Goal: Information Seeking & Learning: Check status

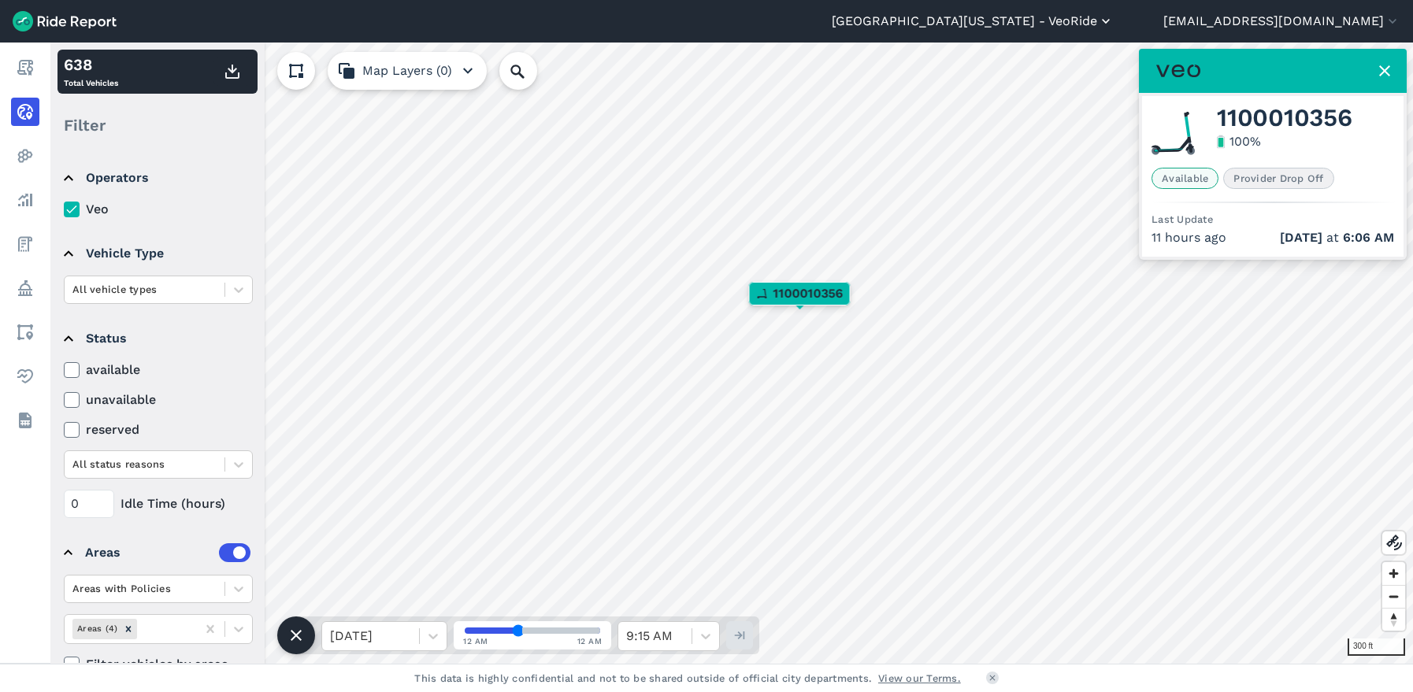
click at [1114, 20] on button "[GEOGRAPHIC_DATA][US_STATE] - VeoRide" at bounding box center [973, 21] width 282 height 19
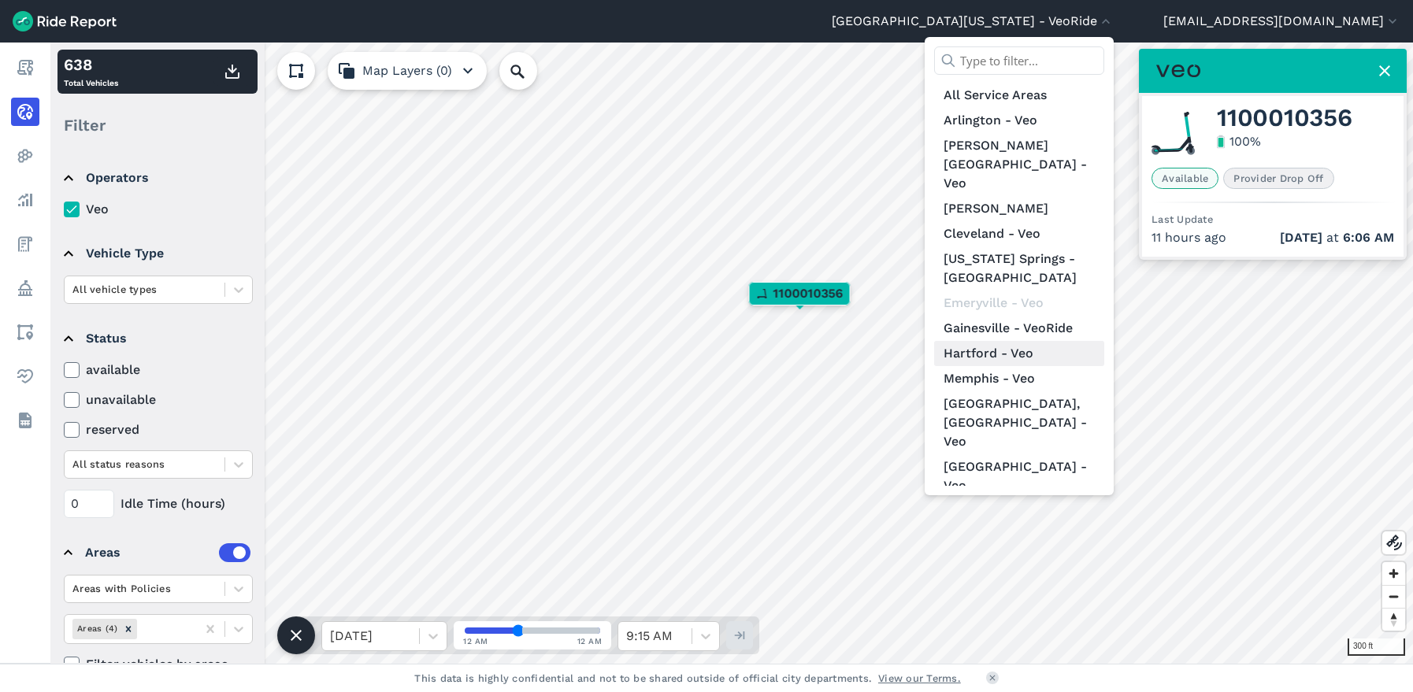
click at [1084, 341] on link "Hartford - Veo" at bounding box center [1019, 353] width 170 height 25
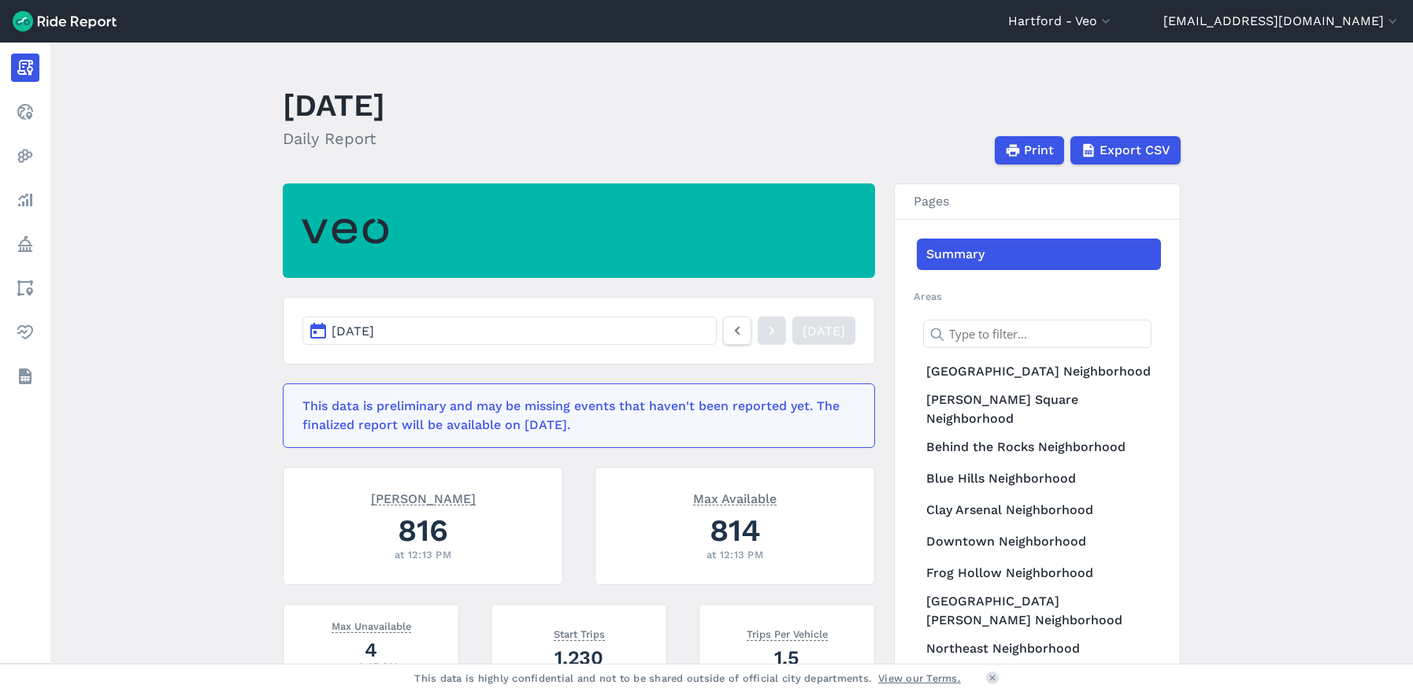
click at [598, 322] on button "[DATE]" at bounding box center [509, 331] width 414 height 28
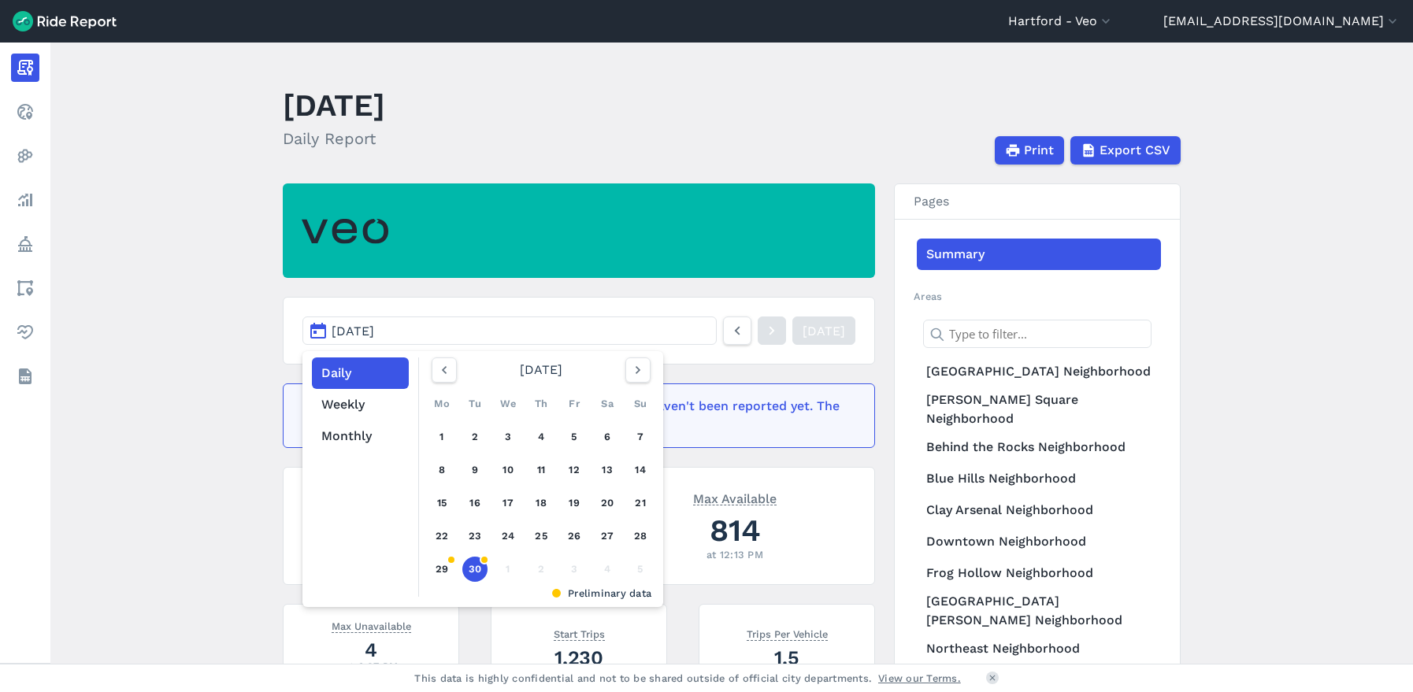
click at [233, 417] on main "[DATE] Daily Report Print Export CSV [DATE] Daily Weekly Monthly [DATE] Mo Tu W…" at bounding box center [731, 353] width 1362 height 621
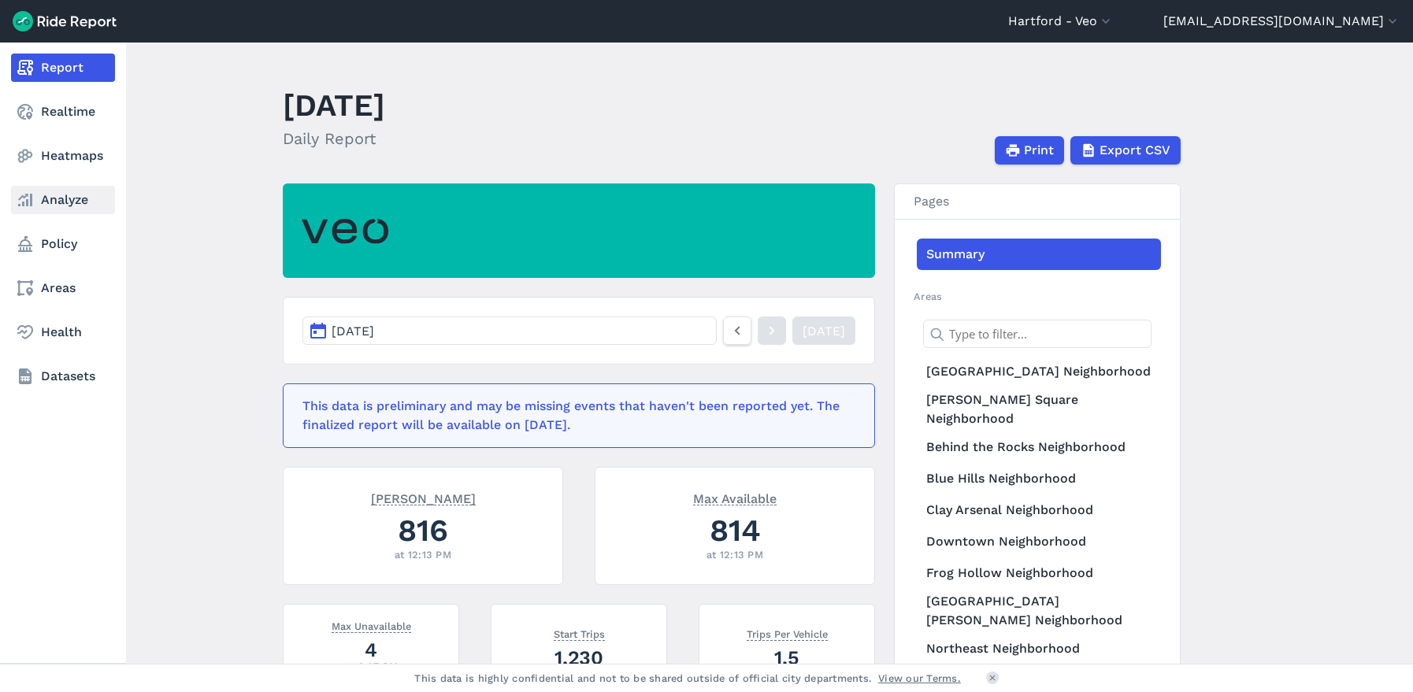
click at [43, 199] on link "Analyze" at bounding box center [63, 200] width 104 height 28
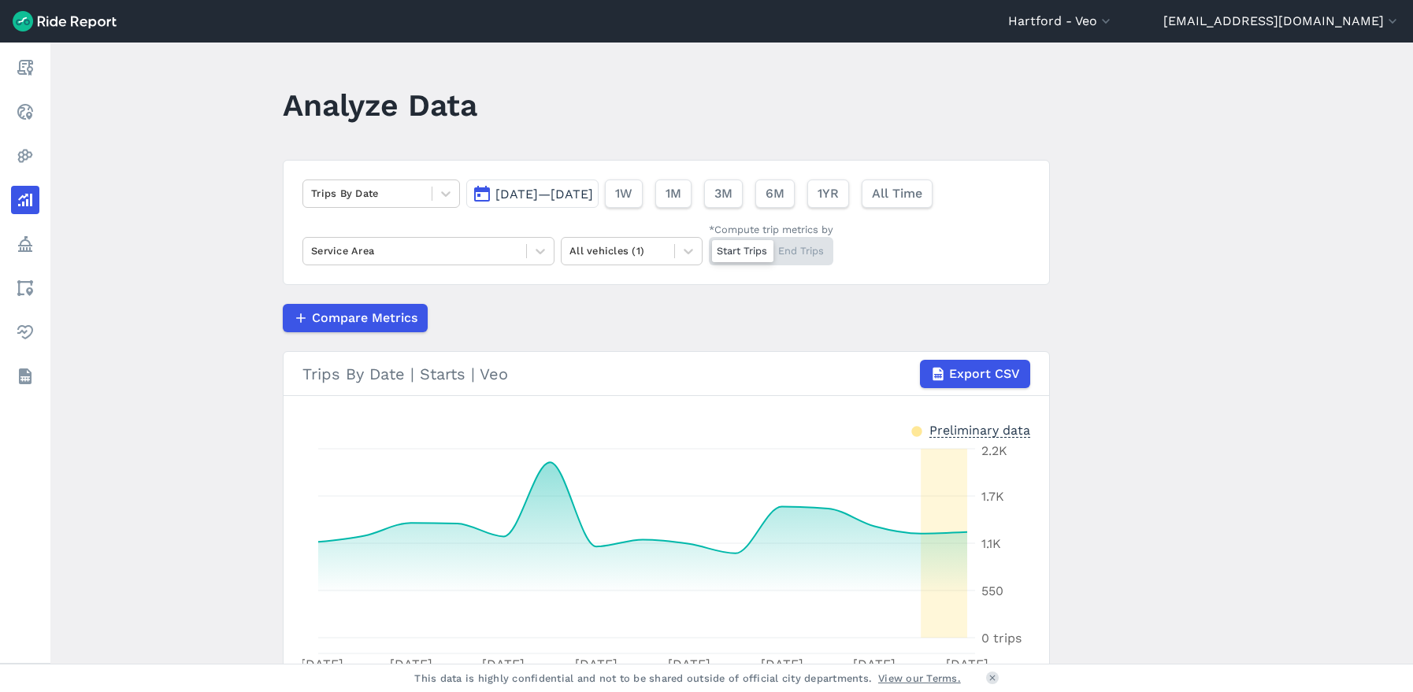
click at [522, 191] on span "[DATE]—[DATE]" at bounding box center [544, 194] width 98 height 15
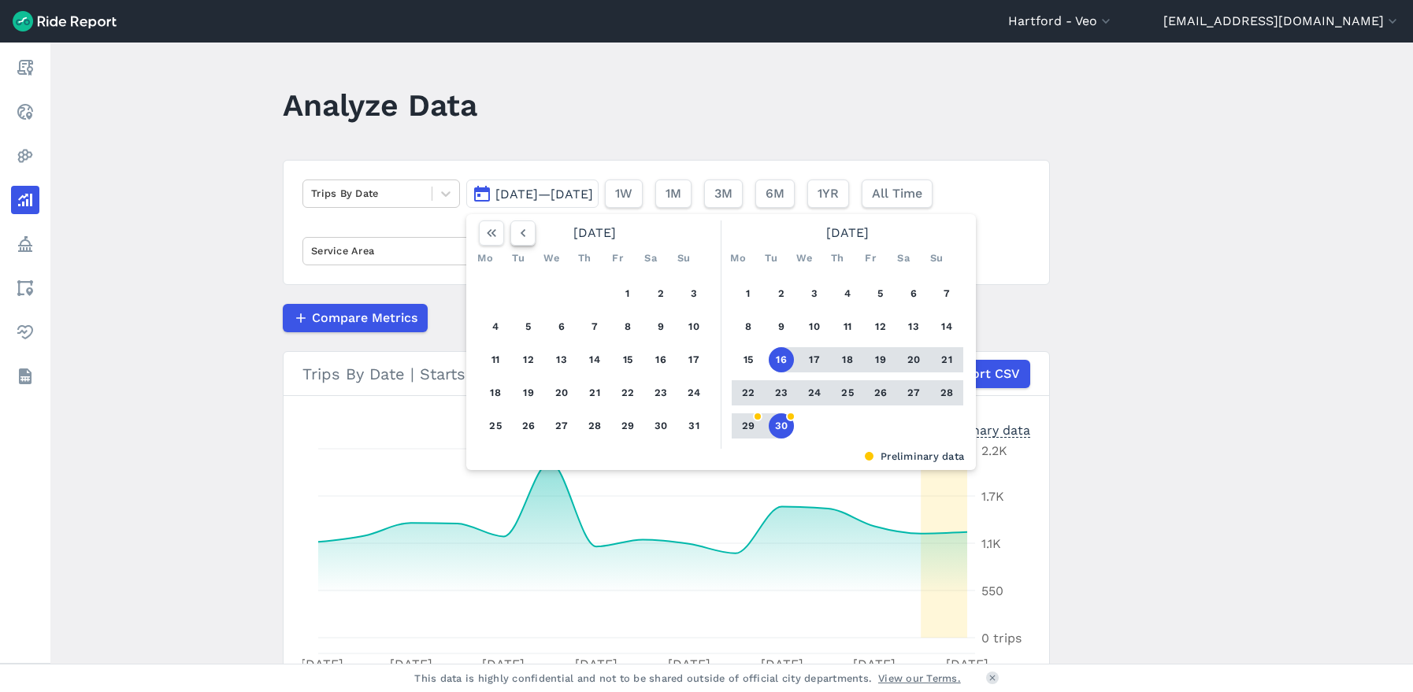
click at [511, 229] on button "button" at bounding box center [522, 233] width 25 height 25
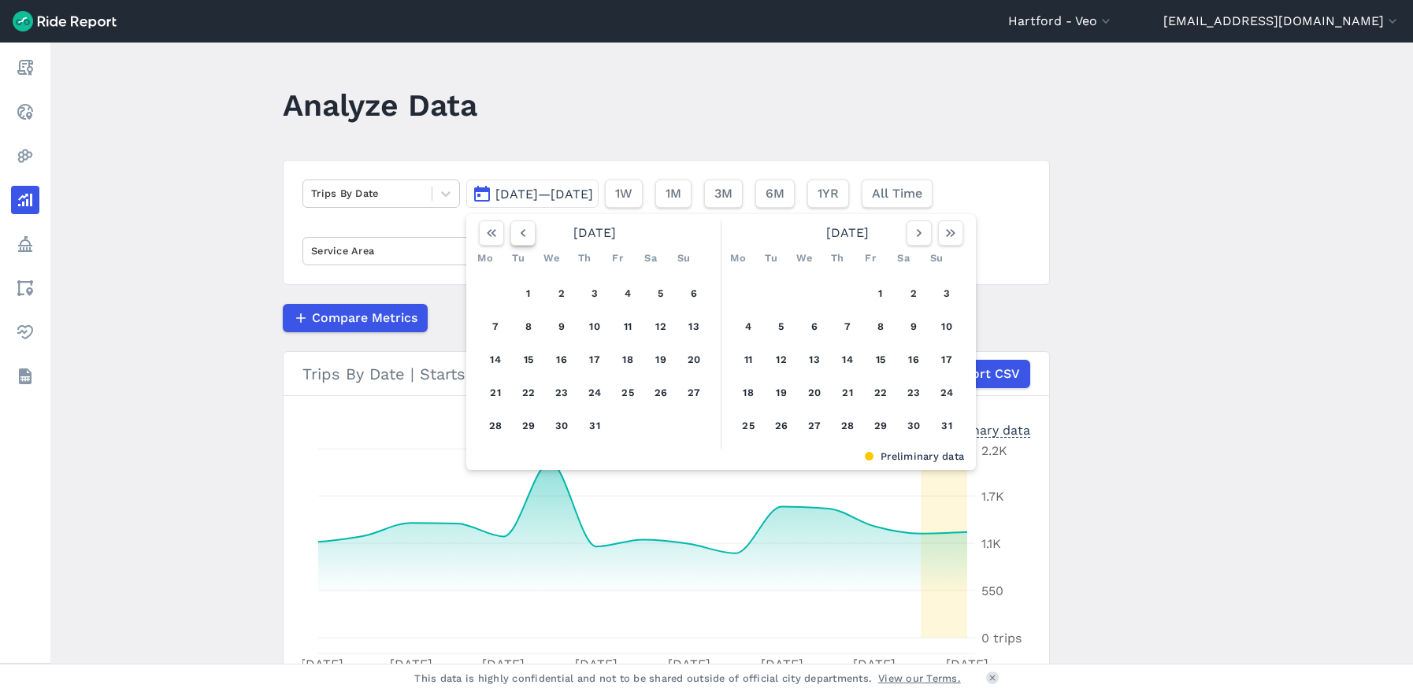
click at [511, 229] on button "button" at bounding box center [522, 233] width 25 height 25
click at [524, 289] on button "1" at bounding box center [528, 293] width 25 height 25
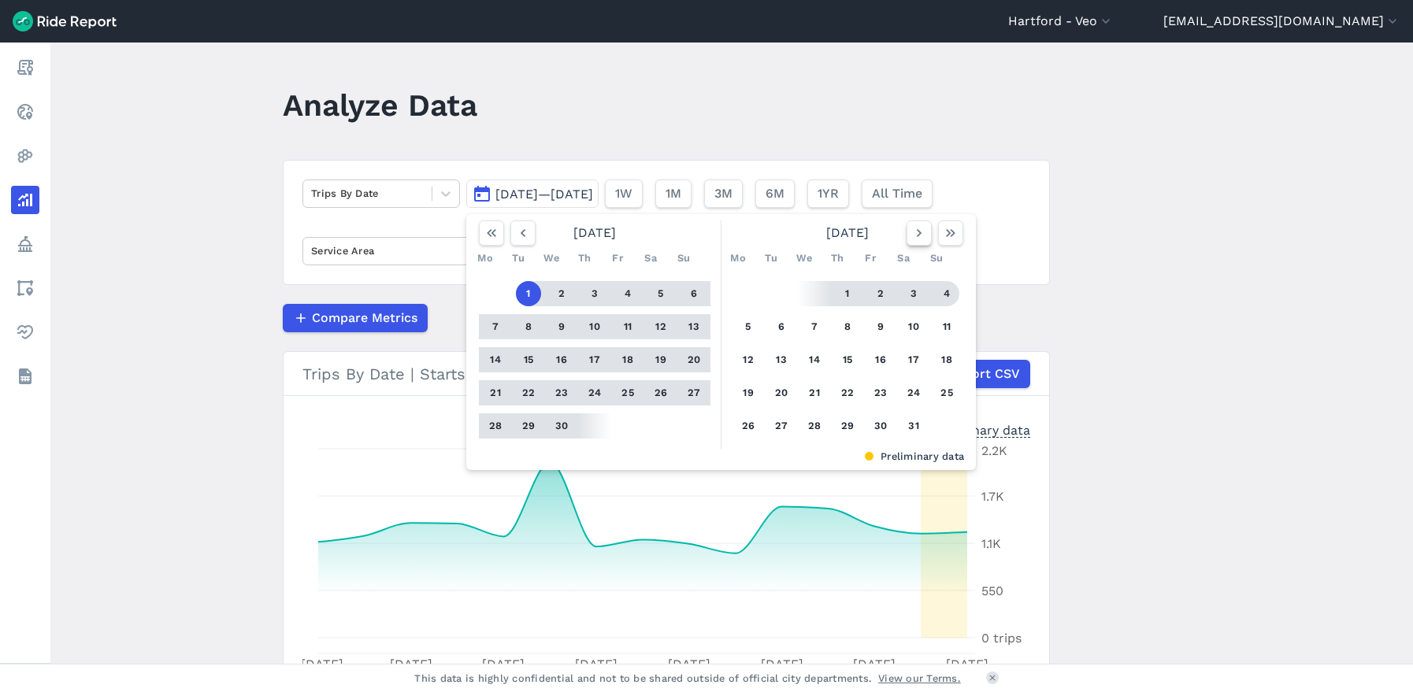
click at [919, 236] on icon "button" at bounding box center [919, 233] width 16 height 16
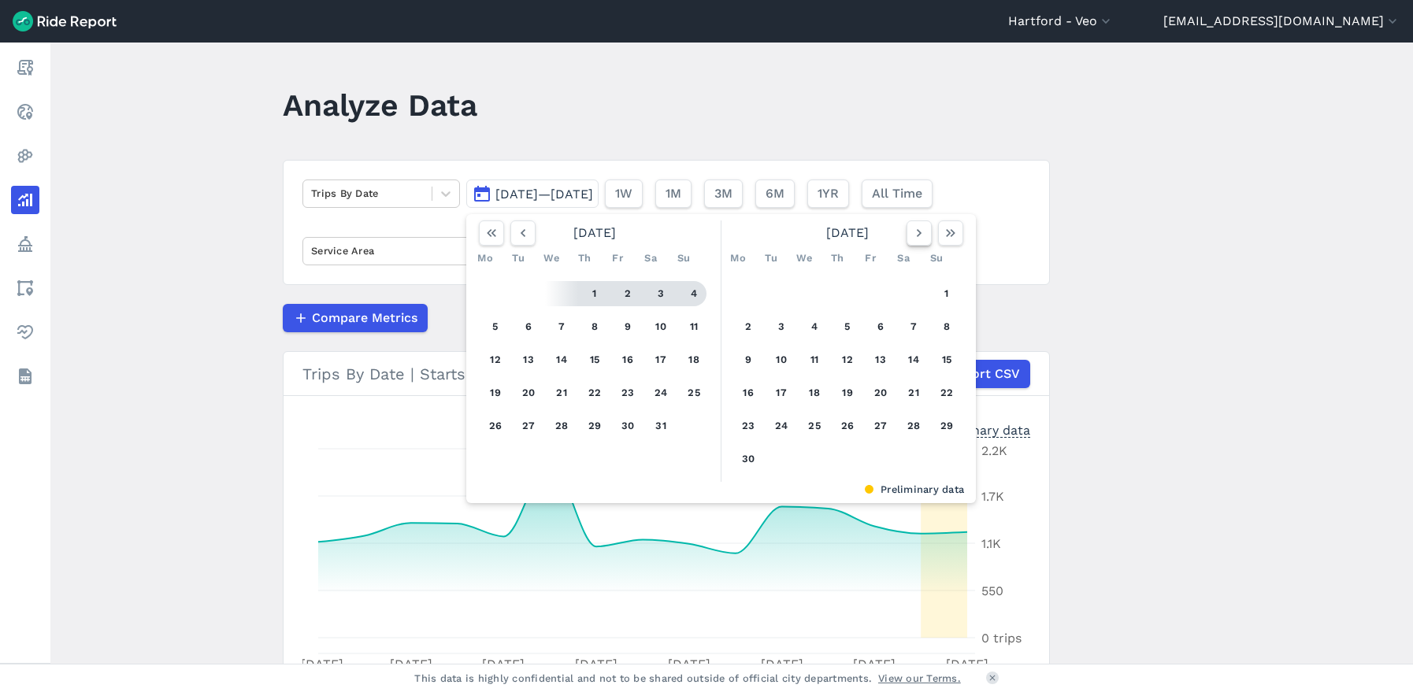
click at [919, 236] on icon "button" at bounding box center [919, 233] width 16 height 16
click at [918, 238] on icon "button" at bounding box center [919, 233] width 16 height 16
click at [522, 234] on icon "button" at bounding box center [523, 233] width 16 height 16
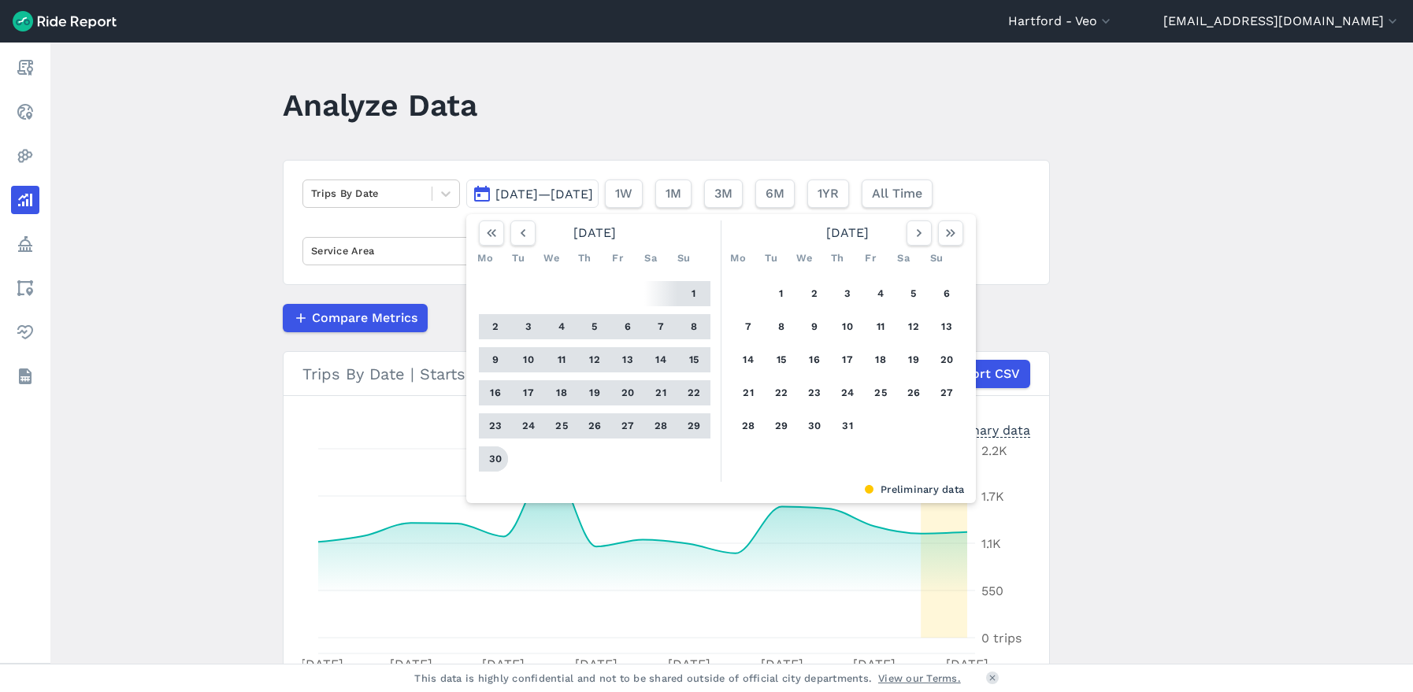
click at [495, 454] on button "30" at bounding box center [495, 459] width 25 height 25
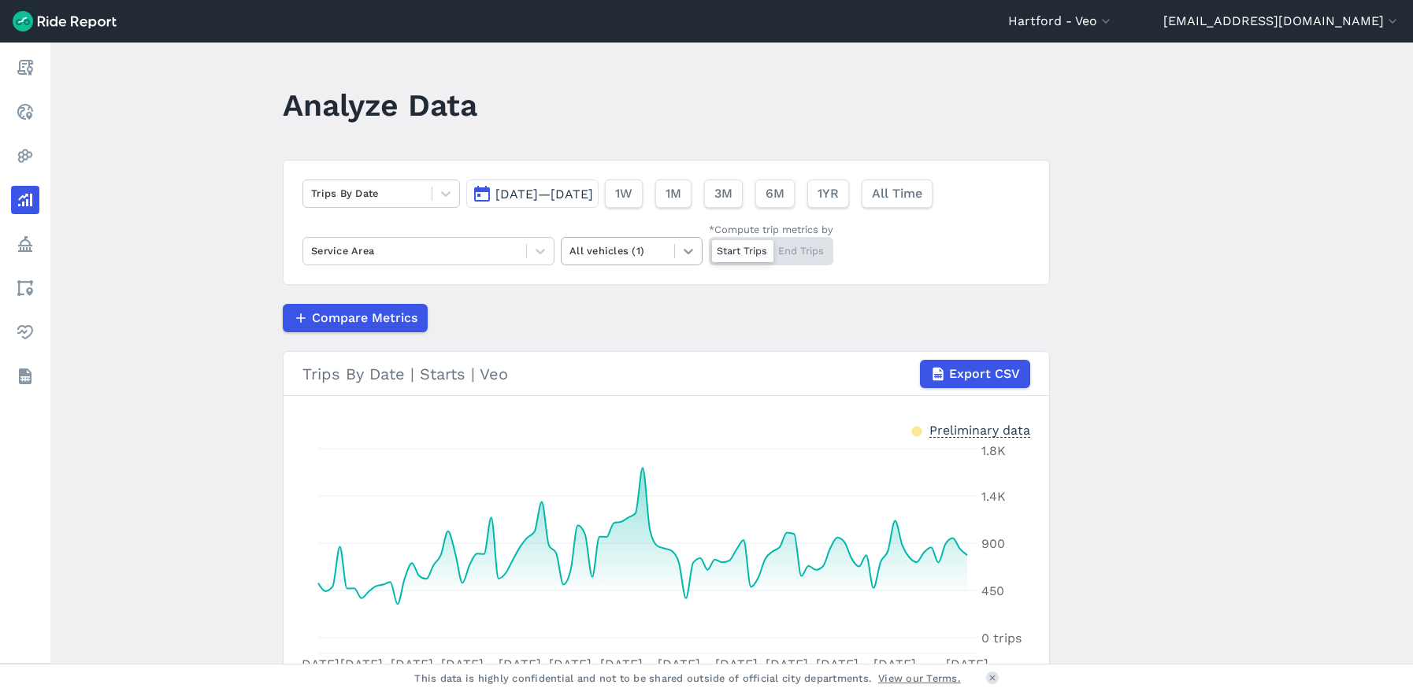
click at [688, 250] on icon at bounding box center [688, 251] width 16 height 16
click at [727, 281] on div "Trips By Date [DATE]—[DATE] 1W 1M 3M 6M 1YR All Time Service Area All vehicles …" at bounding box center [666, 222] width 767 height 125
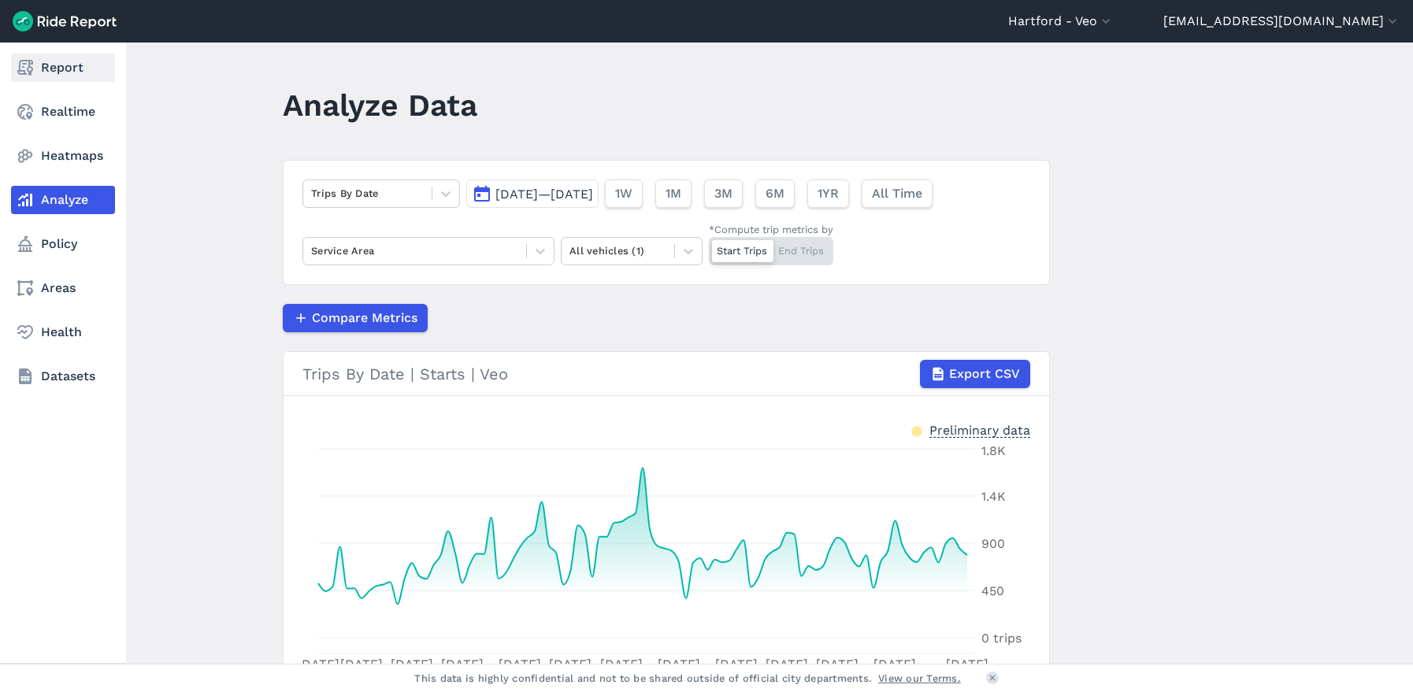
click at [39, 61] on link "Report" at bounding box center [63, 68] width 104 height 28
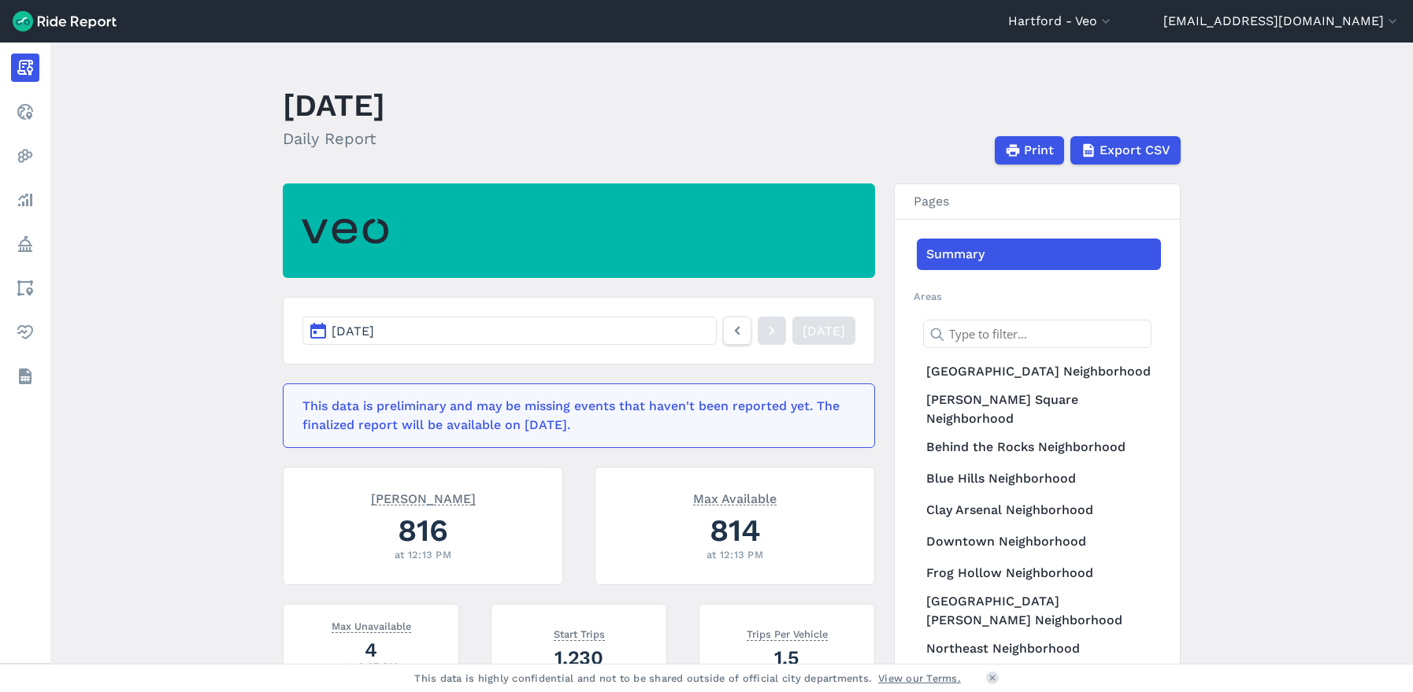
click at [627, 323] on button "[DATE]" at bounding box center [509, 331] width 414 height 28
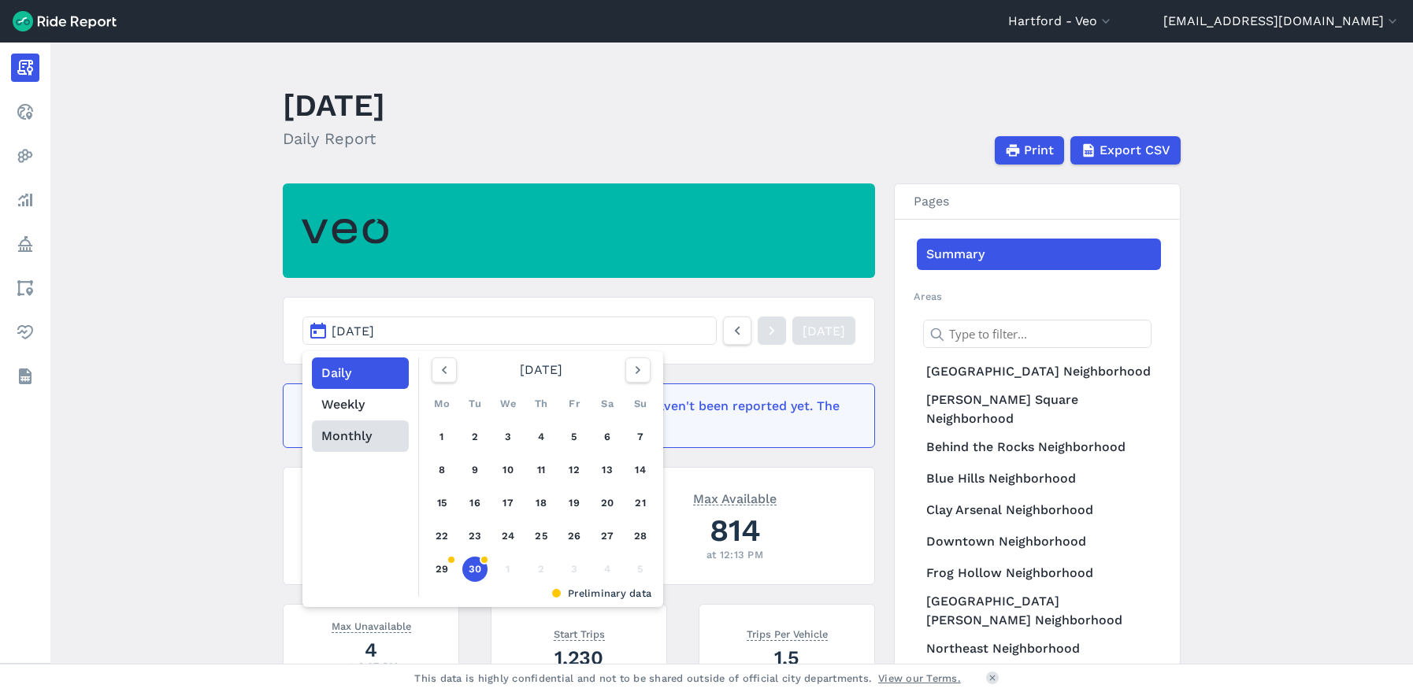
click at [326, 441] on button "Monthly" at bounding box center [360, 437] width 97 height 32
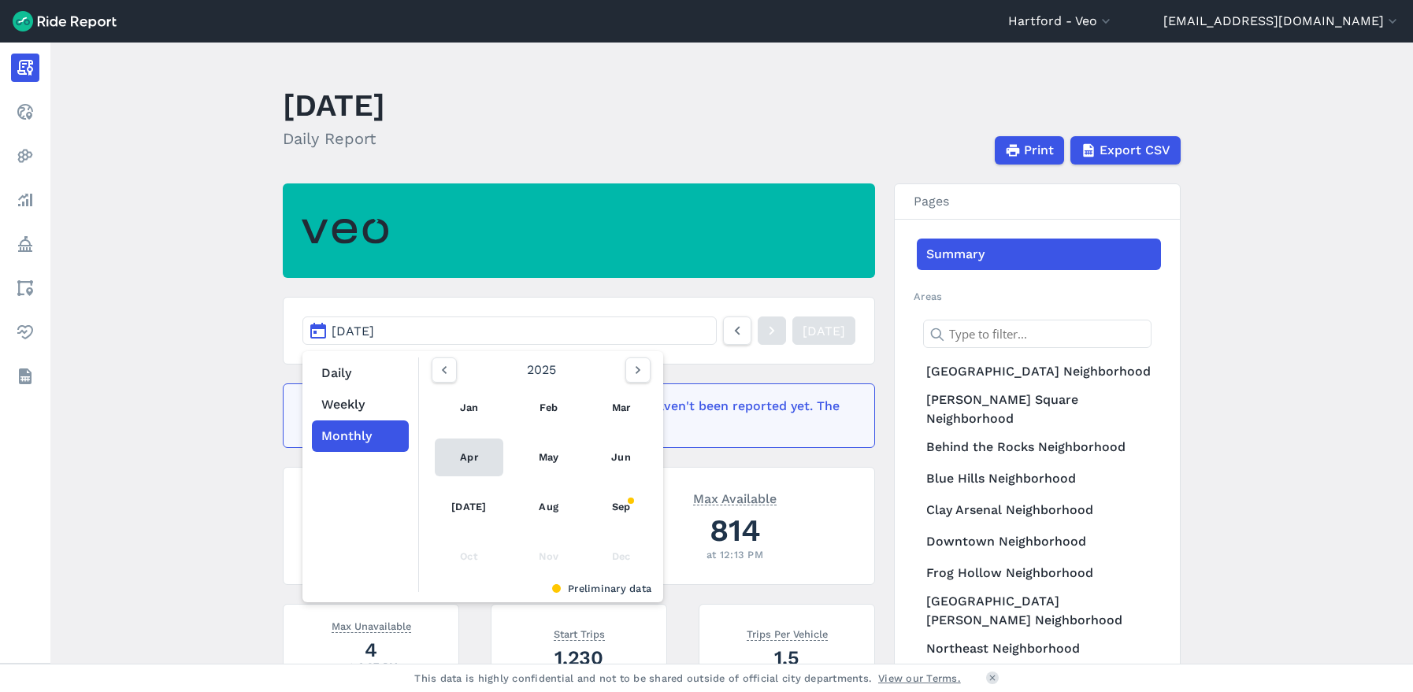
click at [465, 448] on link "Apr" at bounding box center [469, 458] width 69 height 38
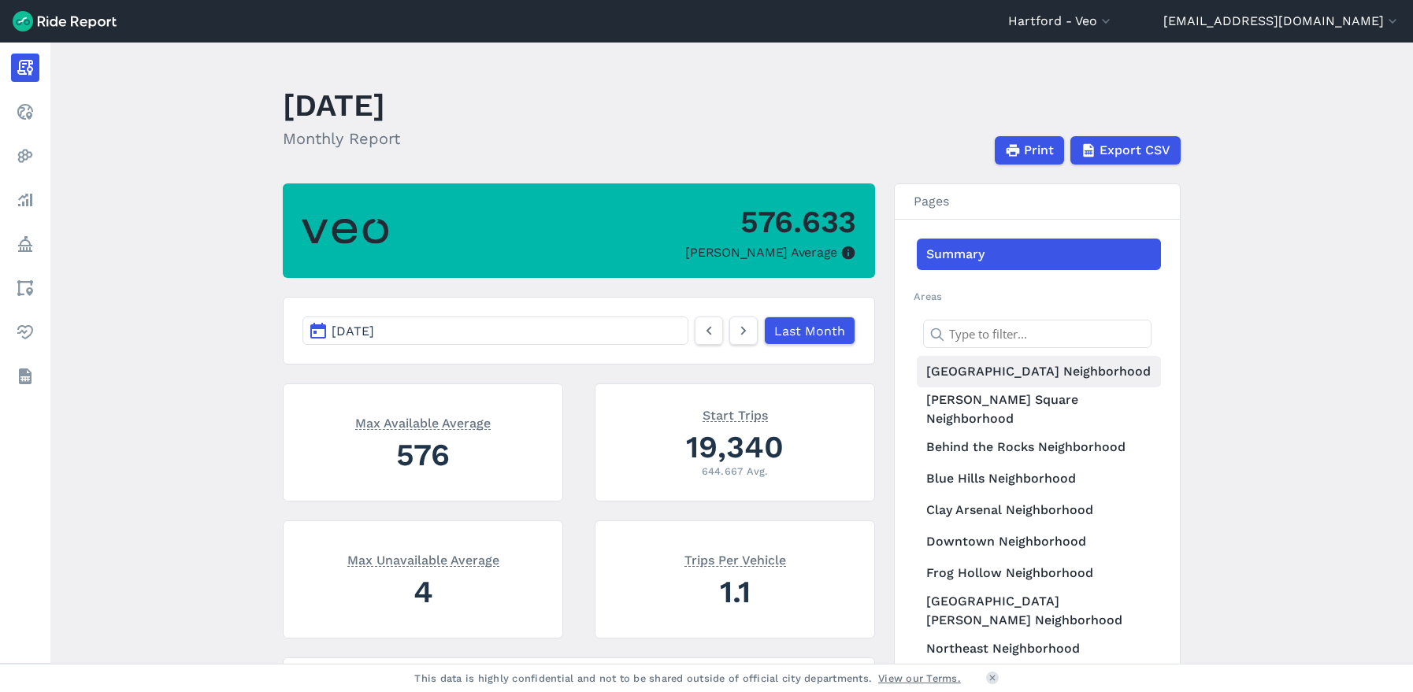
click at [1037, 370] on link "[GEOGRAPHIC_DATA] Neighborhood" at bounding box center [1039, 372] width 244 height 32
